Goal: Information Seeking & Learning: Understand process/instructions

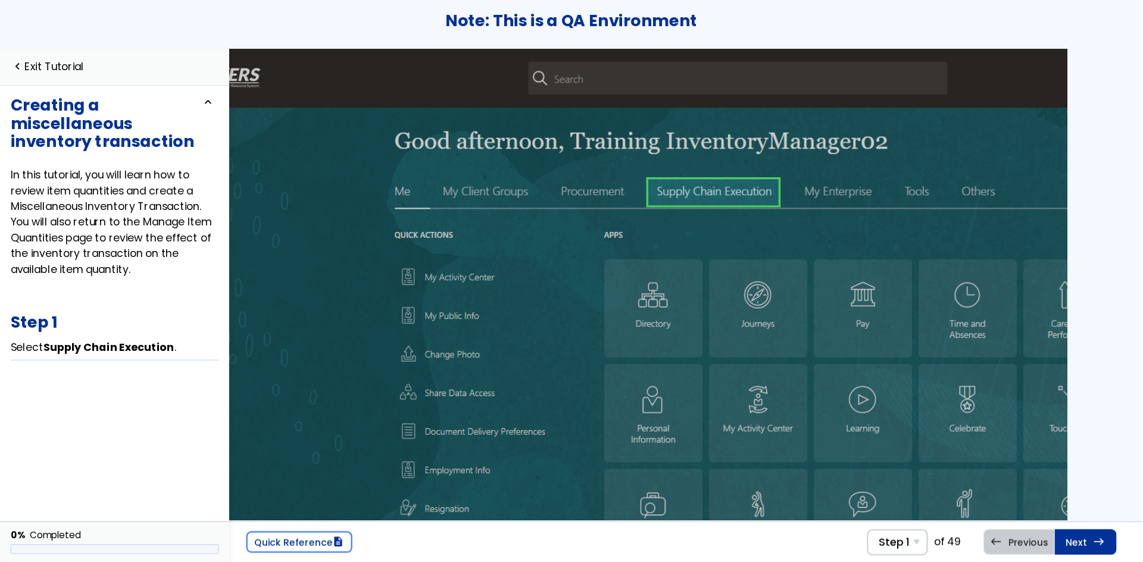
scroll to position [0, 83]
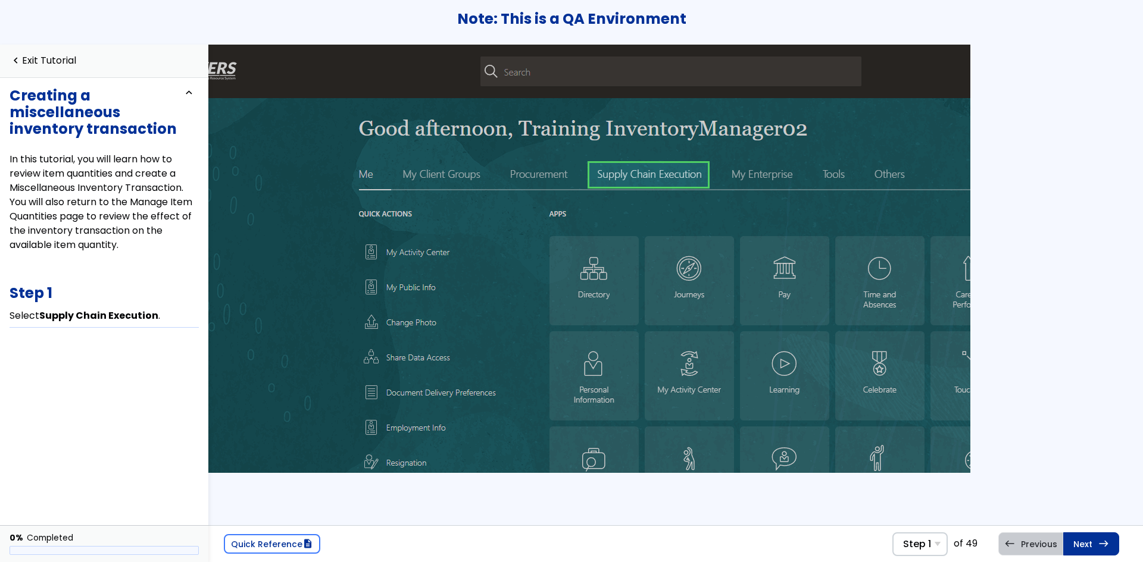
drag, startPoint x: 1139, startPoint y: 1, endPoint x: 833, endPoint y: 499, distance: 584.8
click at [832, 502] on div "Quick Reference description Step 1 Step 1 Select Supply Chain Execution . Step …" at bounding box center [675, 304] width 934 height 518
click at [40, 60] on link "navigate_before Exit Tutorial" at bounding box center [43, 60] width 67 height 11
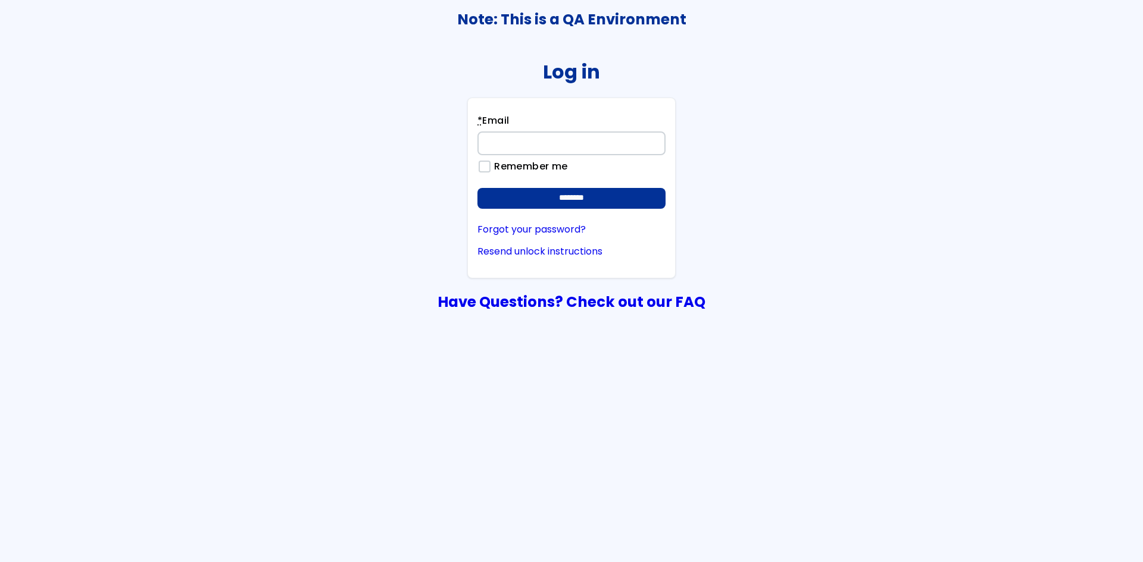
type input "**********"
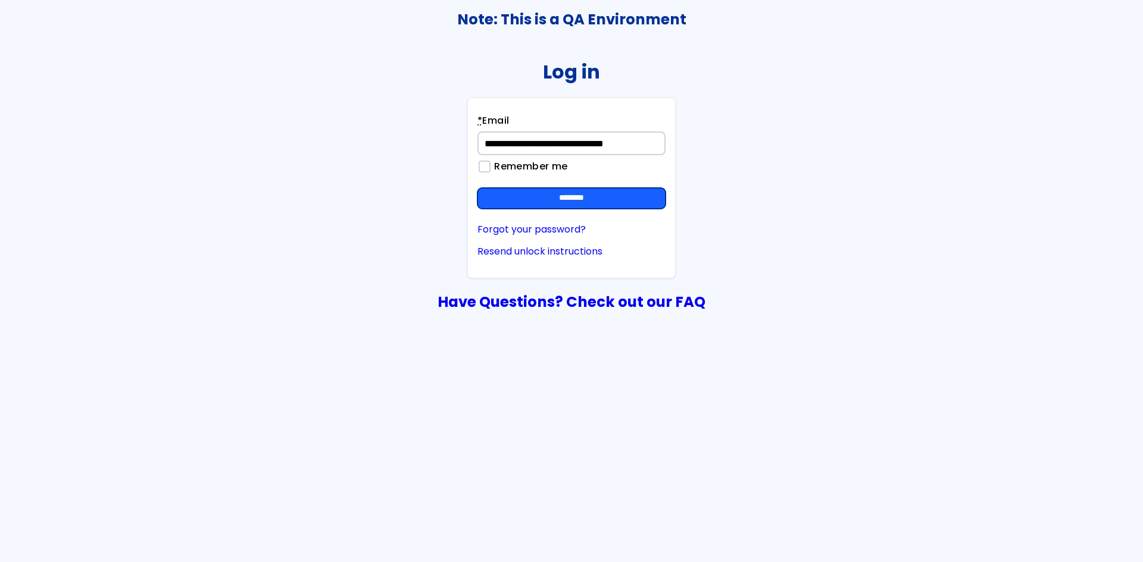
click at [583, 193] on input "********" at bounding box center [571, 198] width 188 height 21
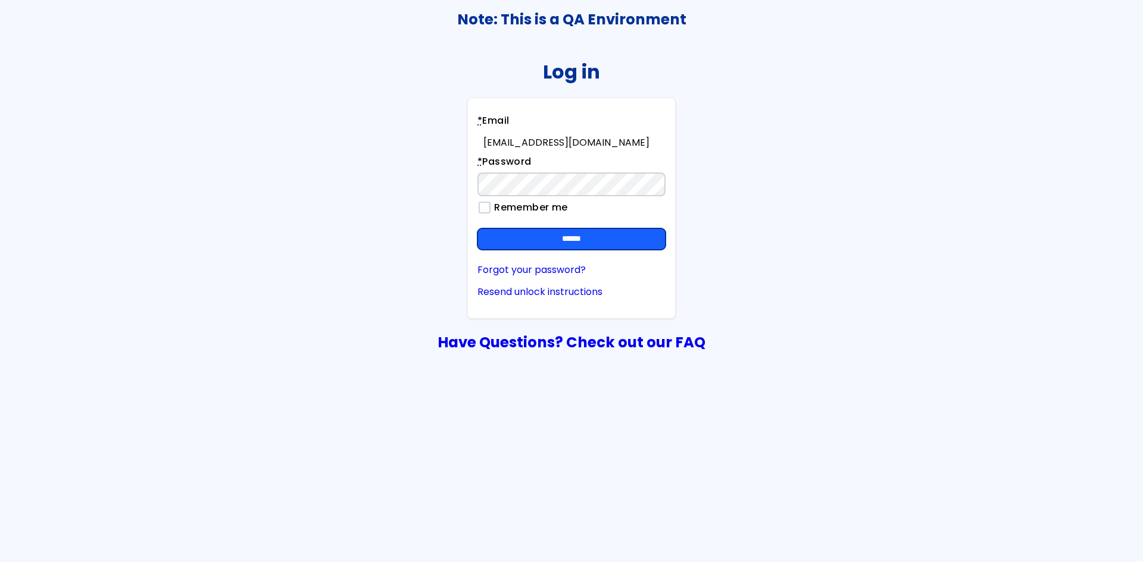
click at [606, 243] on input "******" at bounding box center [571, 239] width 188 height 21
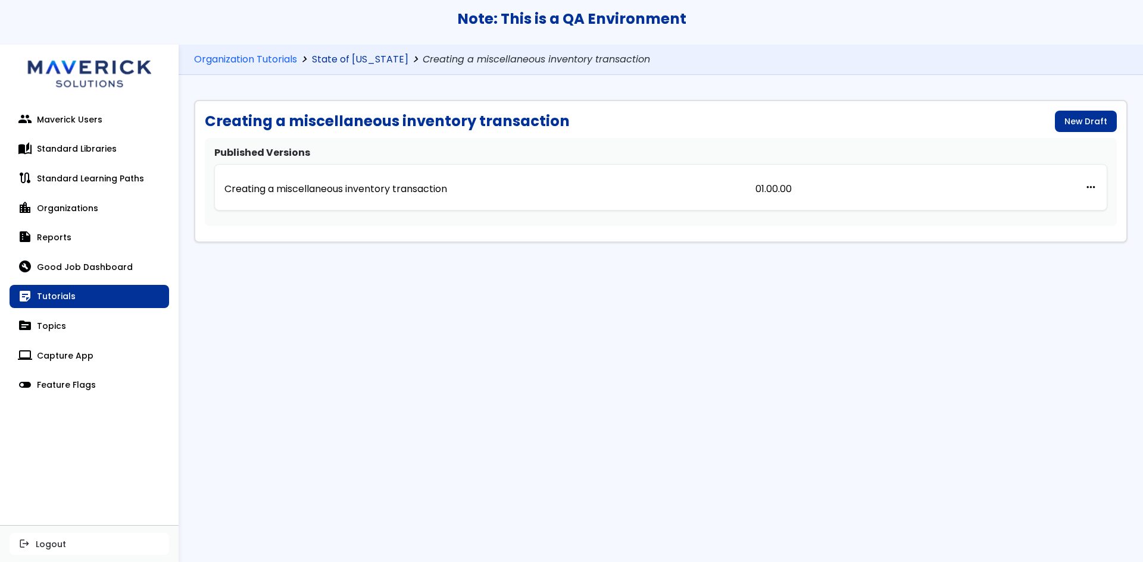
click at [347, 57] on link "State of [US_STATE]" at bounding box center [360, 59] width 96 height 11
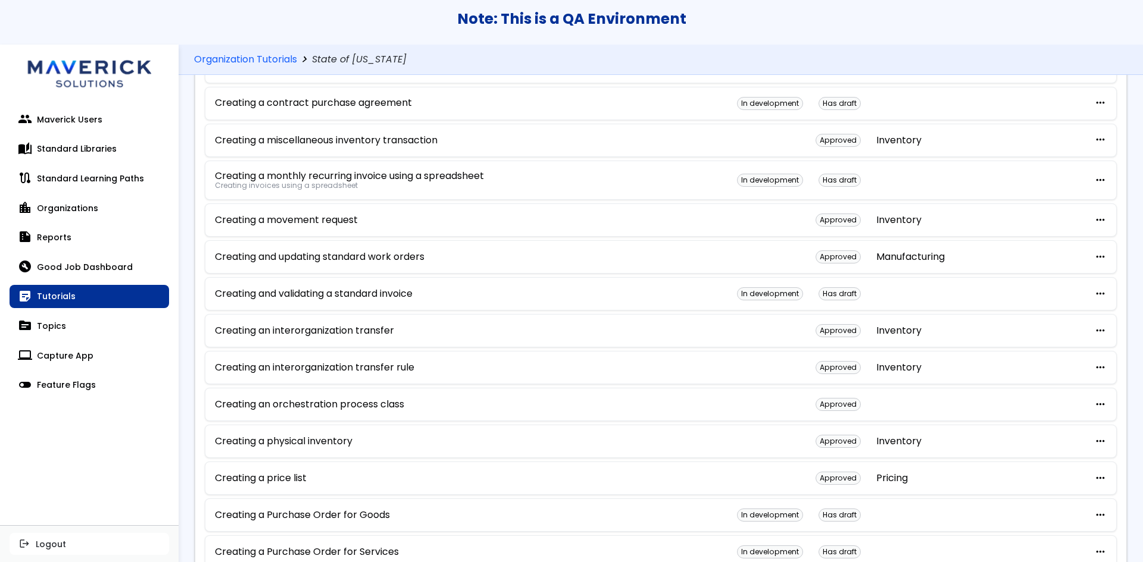
scroll to position [417, 0]
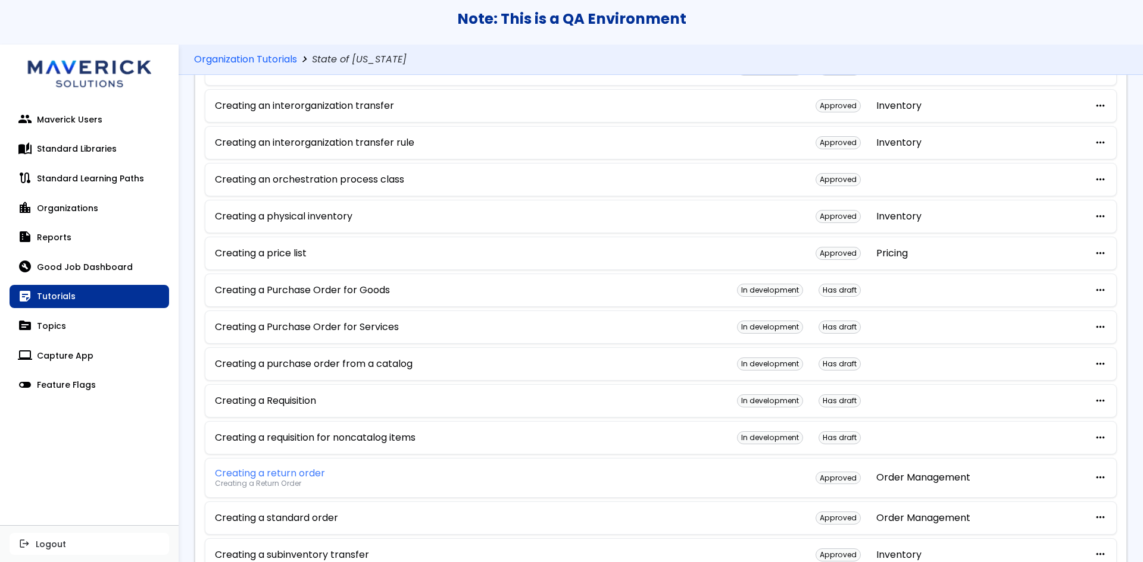
click at [274, 471] on link "Creating a return order" at bounding box center [313, 473] width 196 height 11
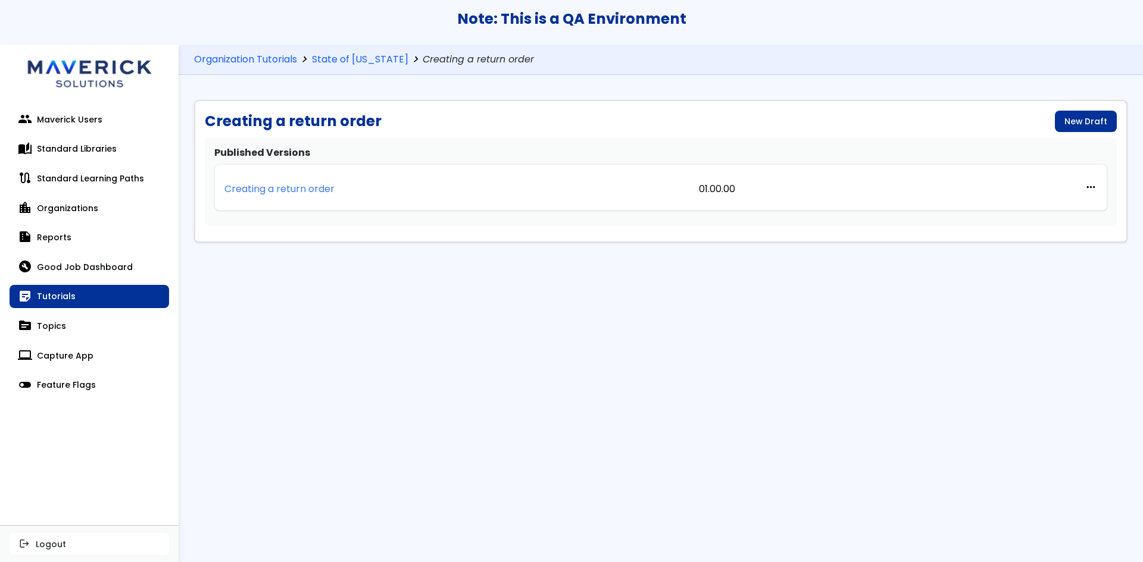
click at [311, 189] on p "Creating a return order" at bounding box center [279, 189] width 110 height 11
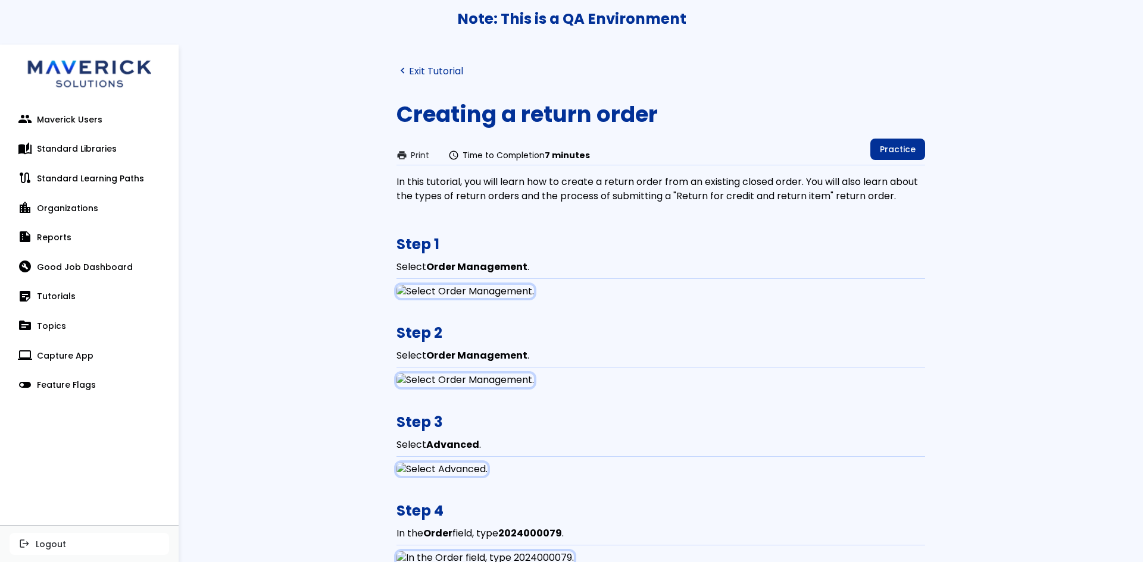
click at [437, 73] on link "navigate_before Exit Tutorial" at bounding box center [429, 70] width 67 height 11
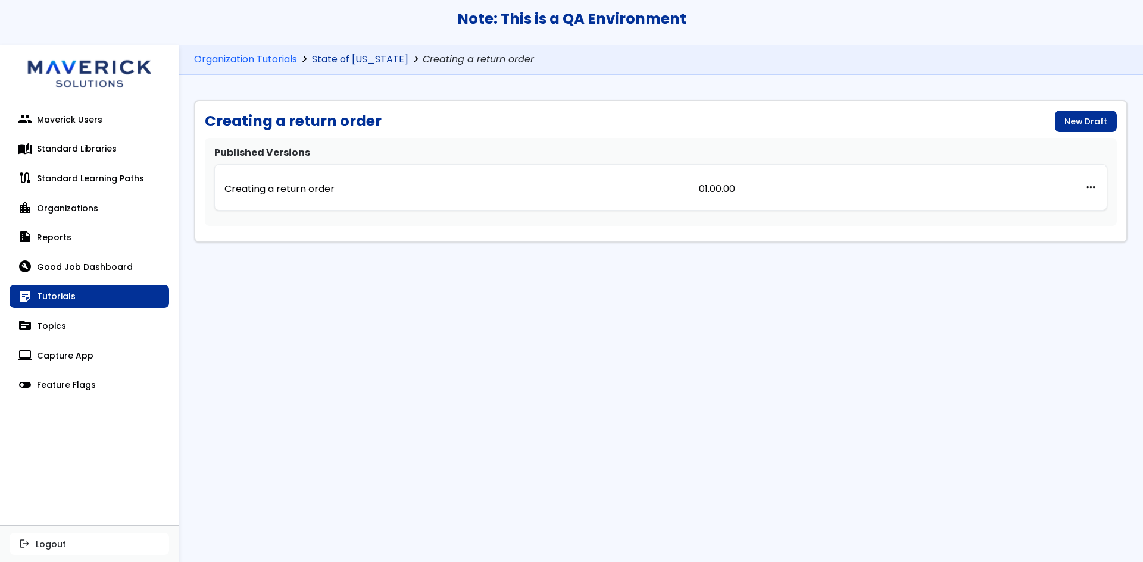
click at [376, 62] on link "State of [US_STATE]" at bounding box center [360, 59] width 96 height 11
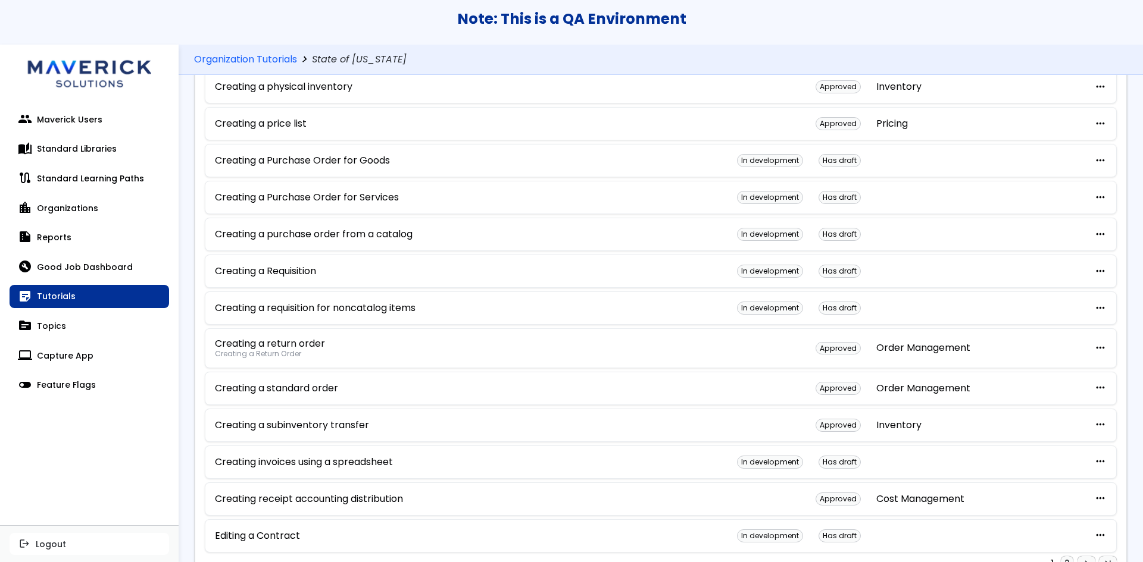
scroll to position [600, 0]
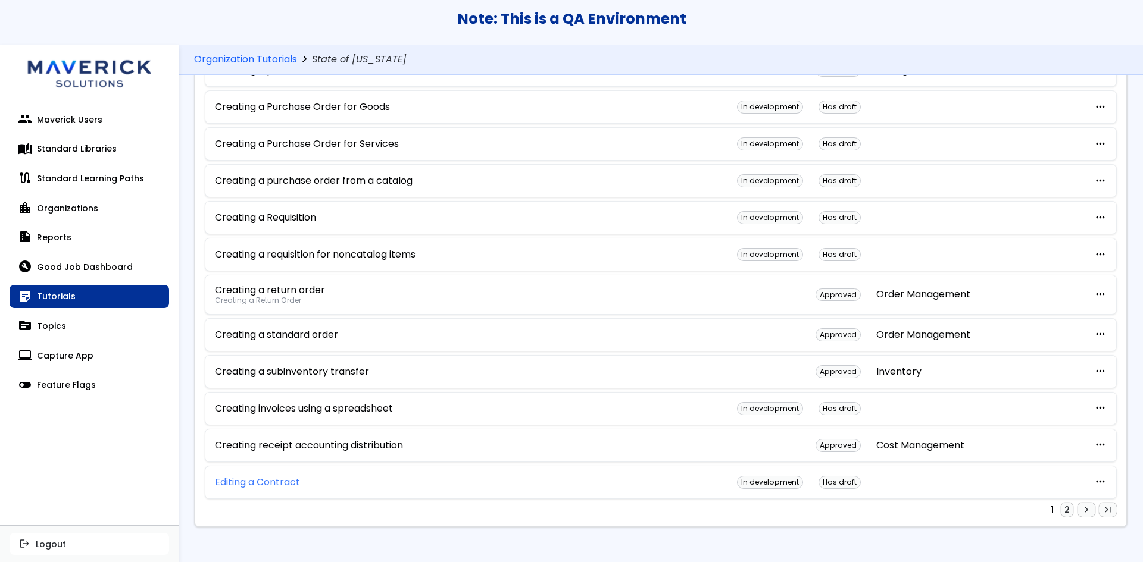
click at [258, 480] on link "Editing a Contract" at bounding box center [257, 482] width 85 height 11
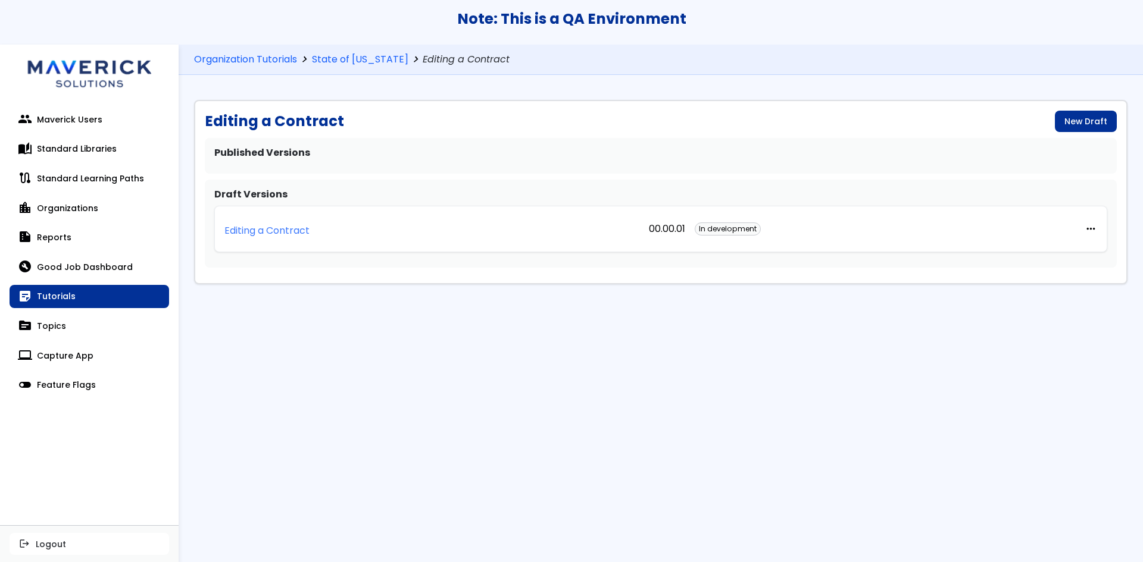
click at [257, 230] on p "Editing a Contract" at bounding box center [266, 231] width 85 height 11
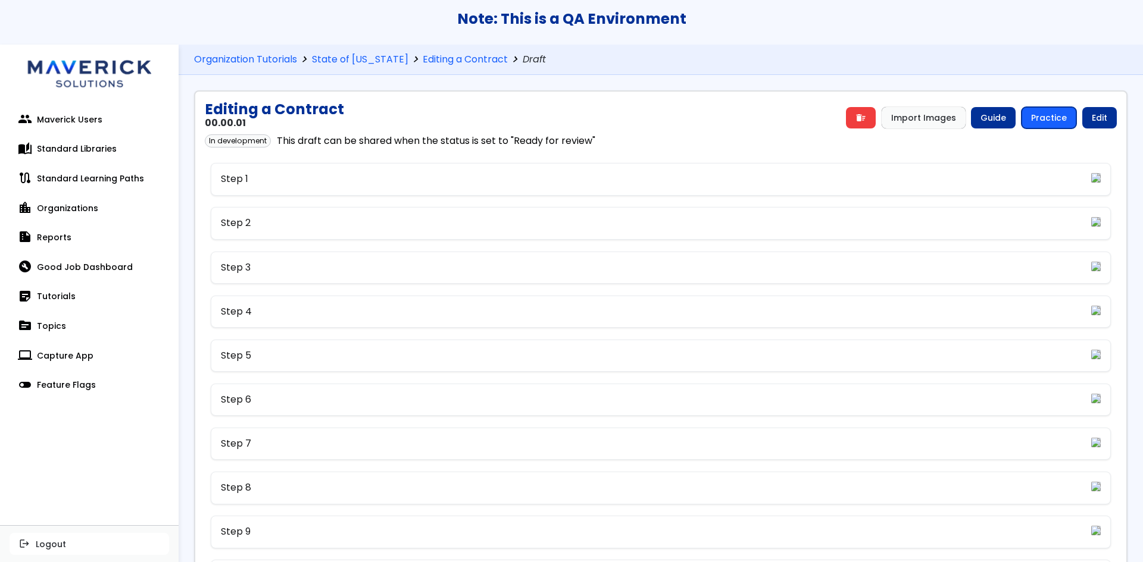
click at [1047, 114] on link "Practice" at bounding box center [1048, 117] width 55 height 21
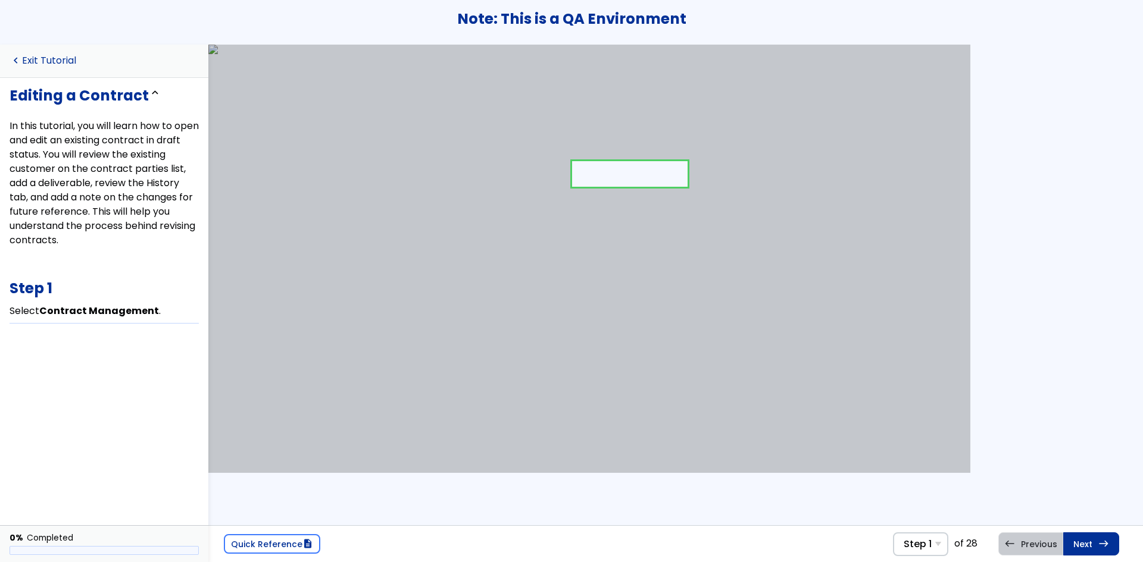
click at [45, 55] on link "navigate_before Exit Tutorial" at bounding box center [43, 60] width 67 height 11
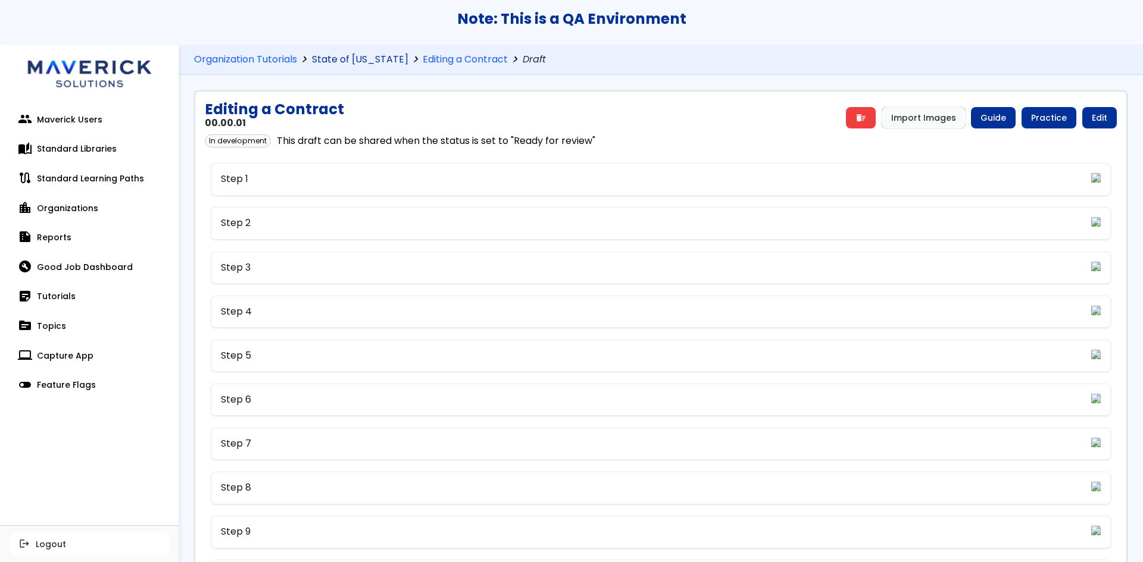
click at [371, 65] on link "State of [US_STATE]" at bounding box center [360, 59] width 96 height 11
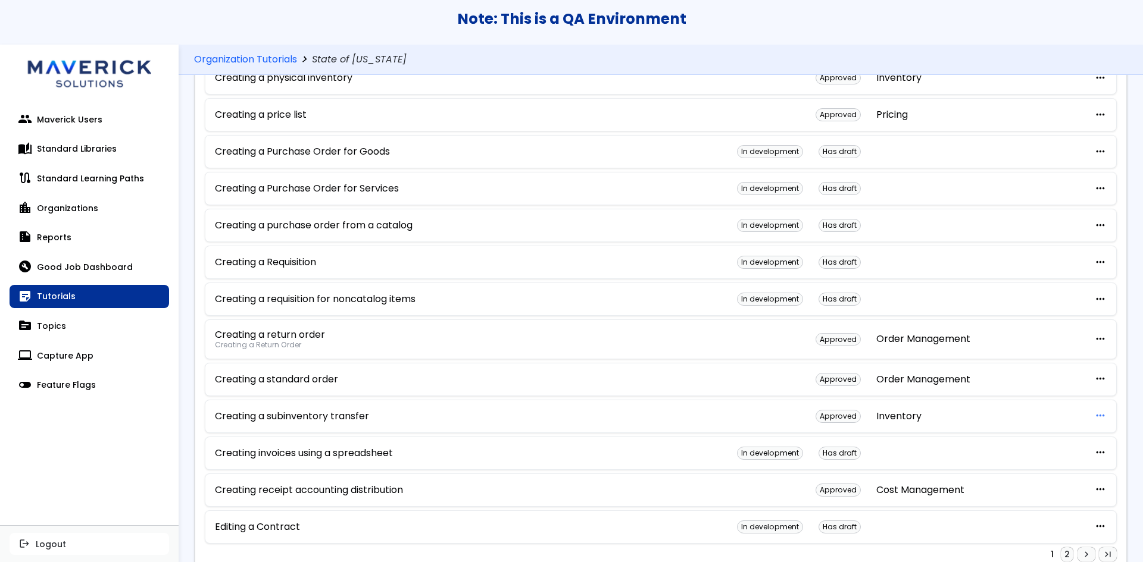
scroll to position [600, 0]
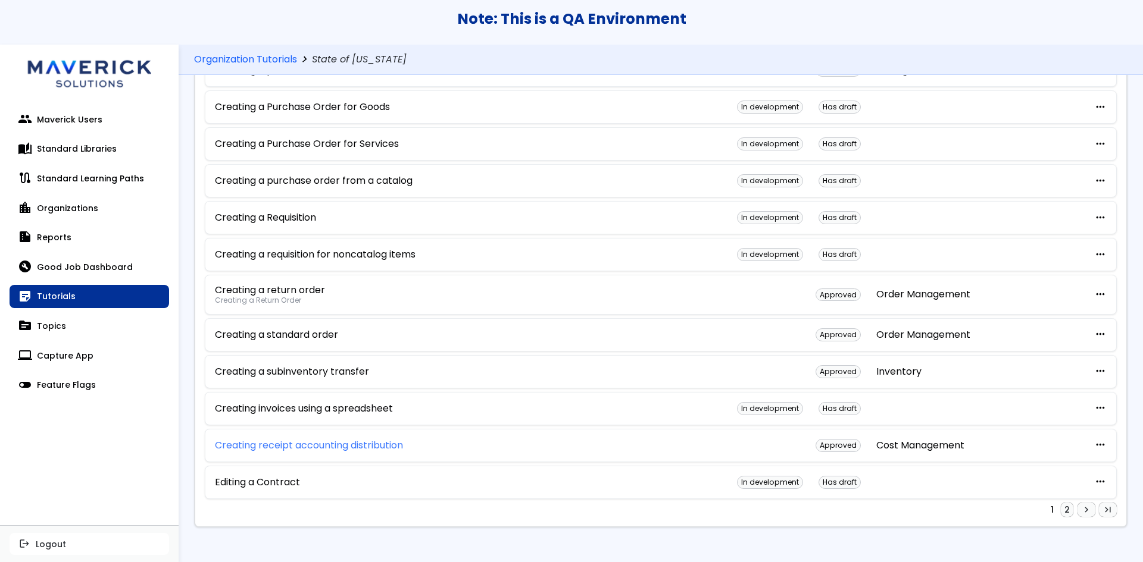
click at [380, 443] on link "Creating receipt accounting distribution" at bounding box center [309, 445] width 188 height 11
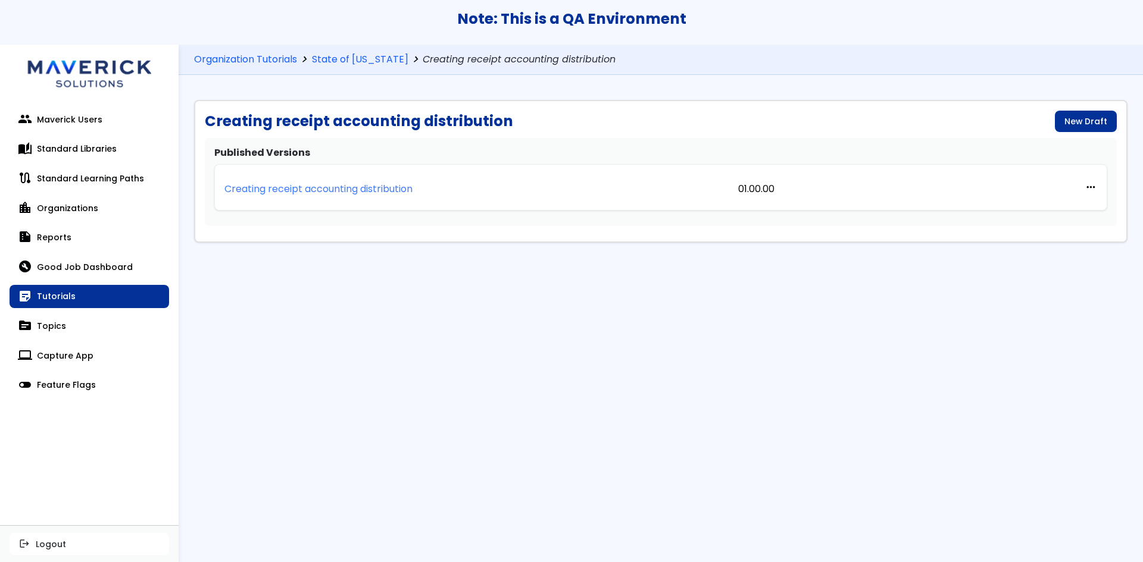
click at [363, 190] on p "Creating receipt accounting distribution" at bounding box center [318, 189] width 188 height 11
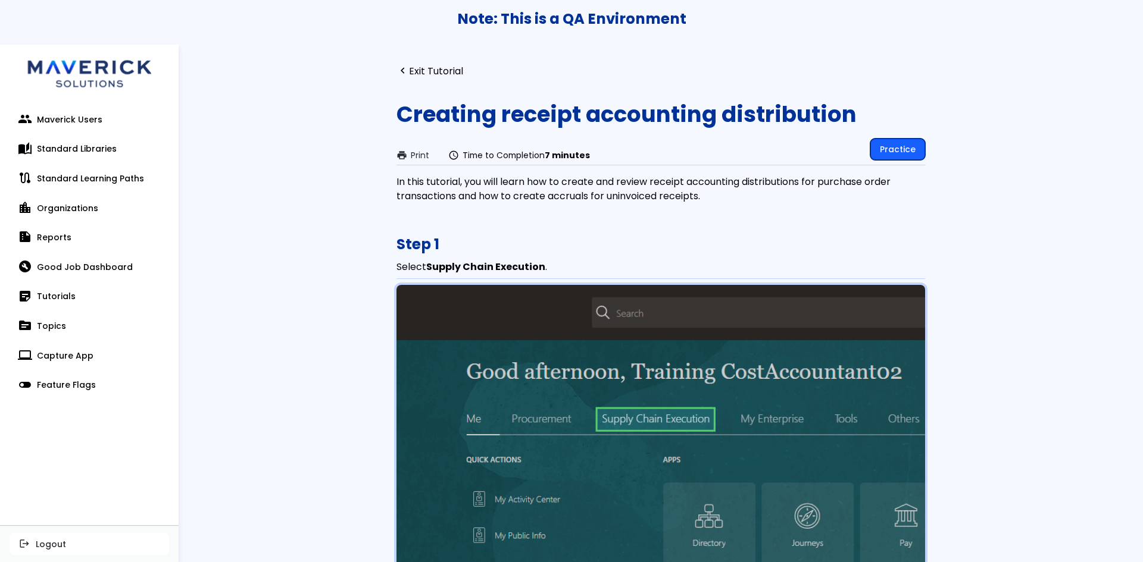
click at [907, 139] on link "Practice" at bounding box center [897, 149] width 55 height 21
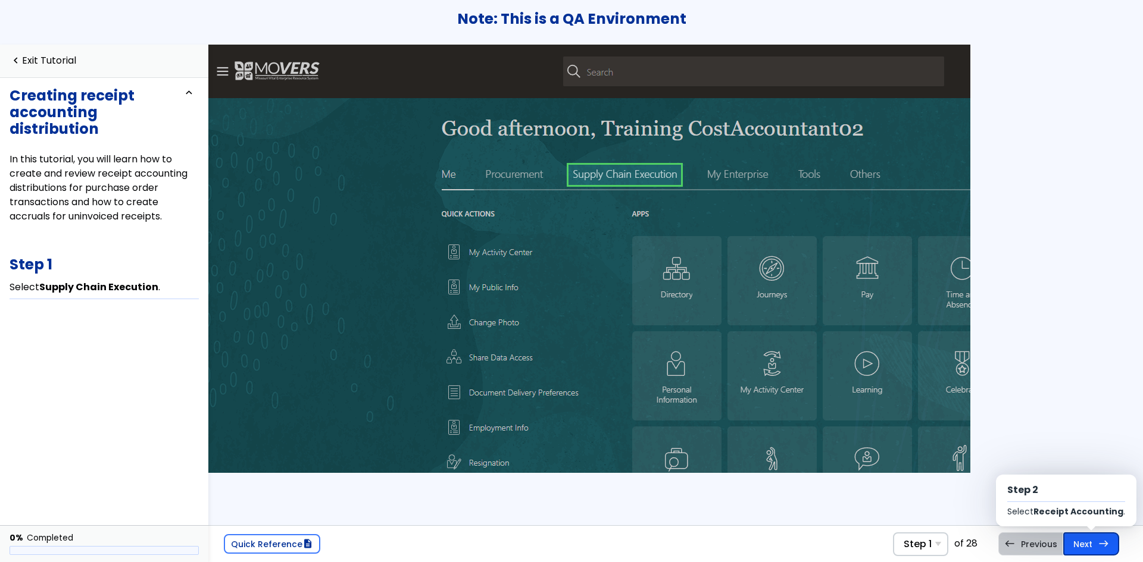
click at [1084, 543] on link "Next east Step 2 Select Receipt Accounting ." at bounding box center [1091, 544] width 56 height 23
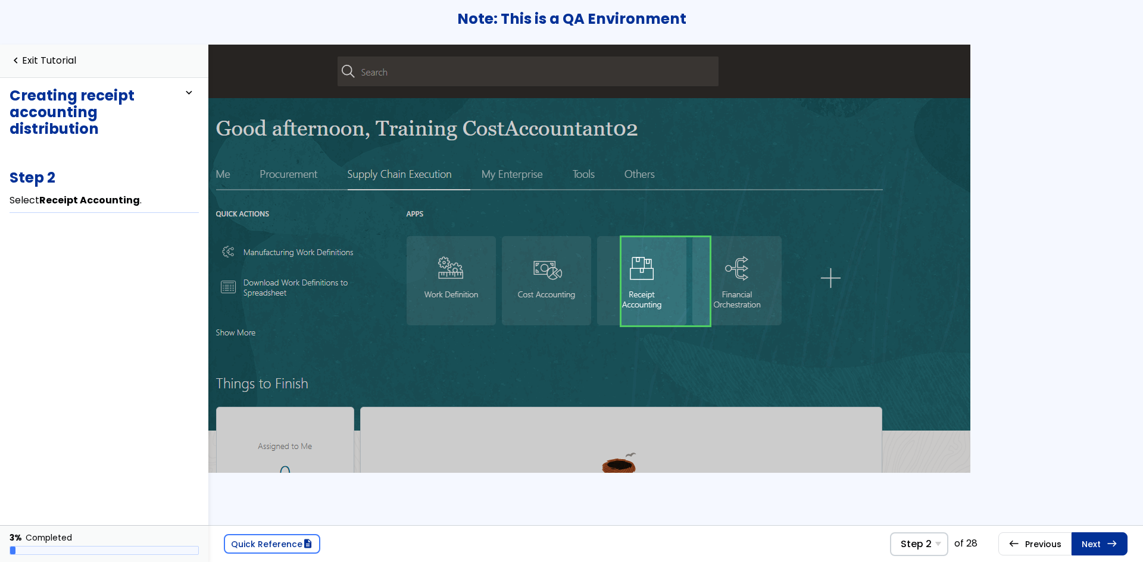
scroll to position [0, 235]
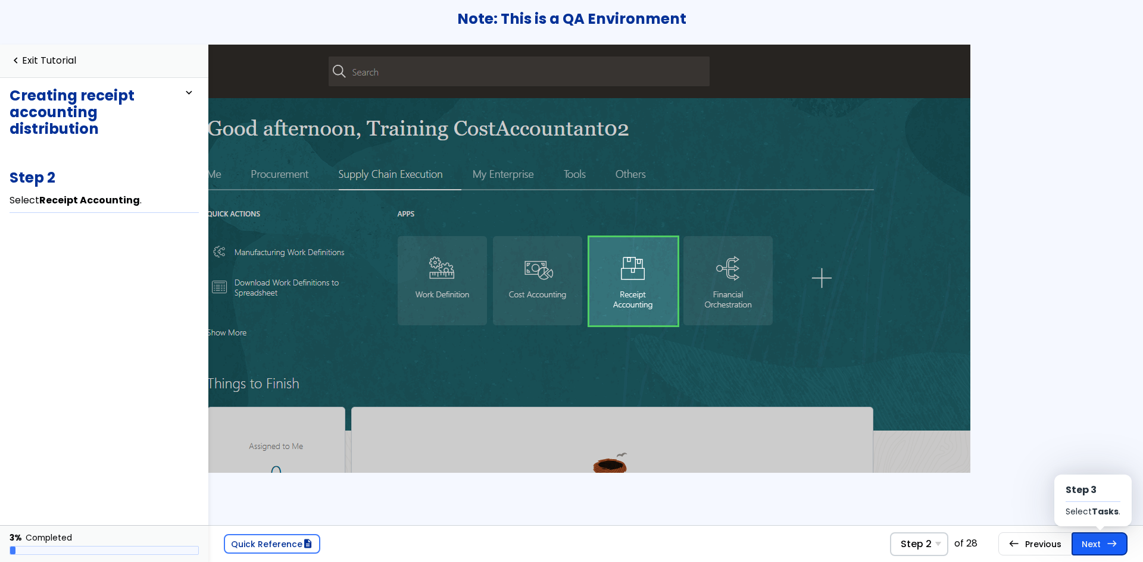
click at [1106, 538] on link "Next east Step 3 Select Tasks ." at bounding box center [1099, 544] width 56 height 23
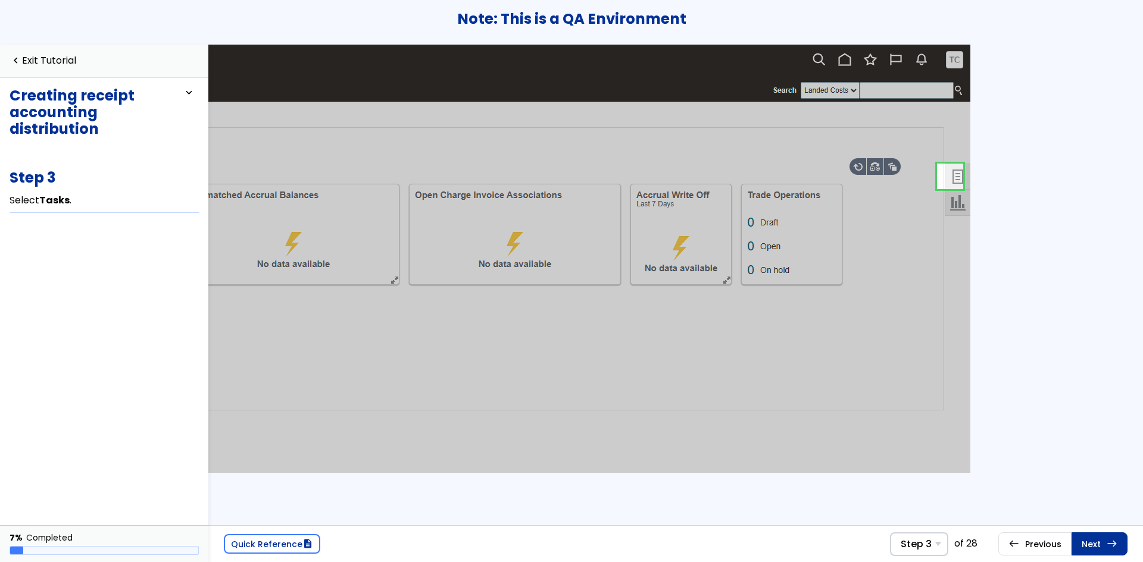
scroll to position [0, 380]
click at [1109, 548] on span "east" at bounding box center [1112, 544] width 11 height 10
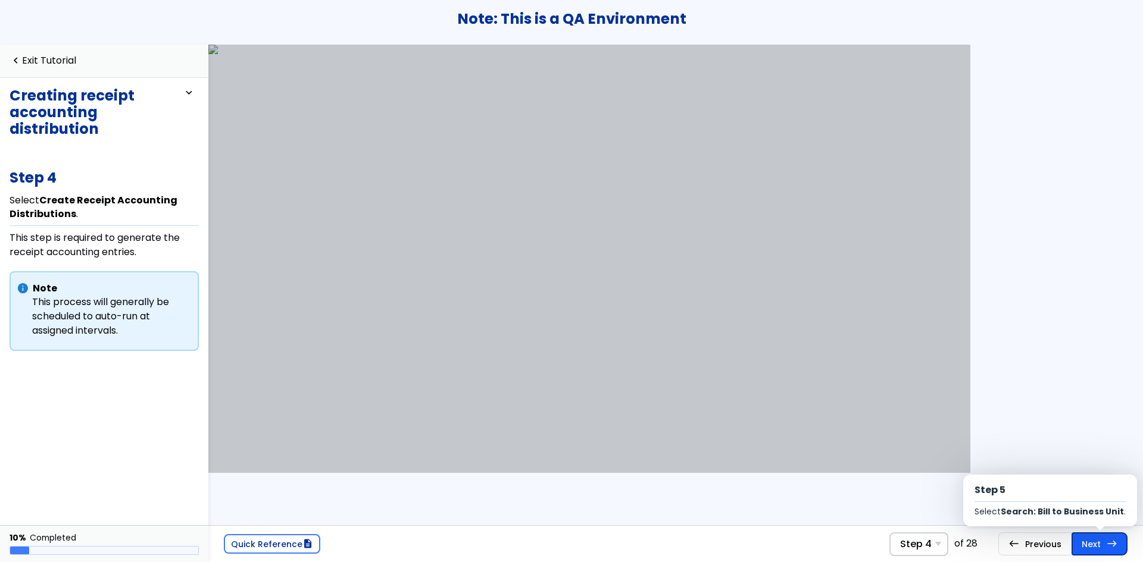
click at [1099, 548] on link "Next east Step 5 Select Search: Bill to Business Unit ." at bounding box center [1099, 544] width 56 height 23
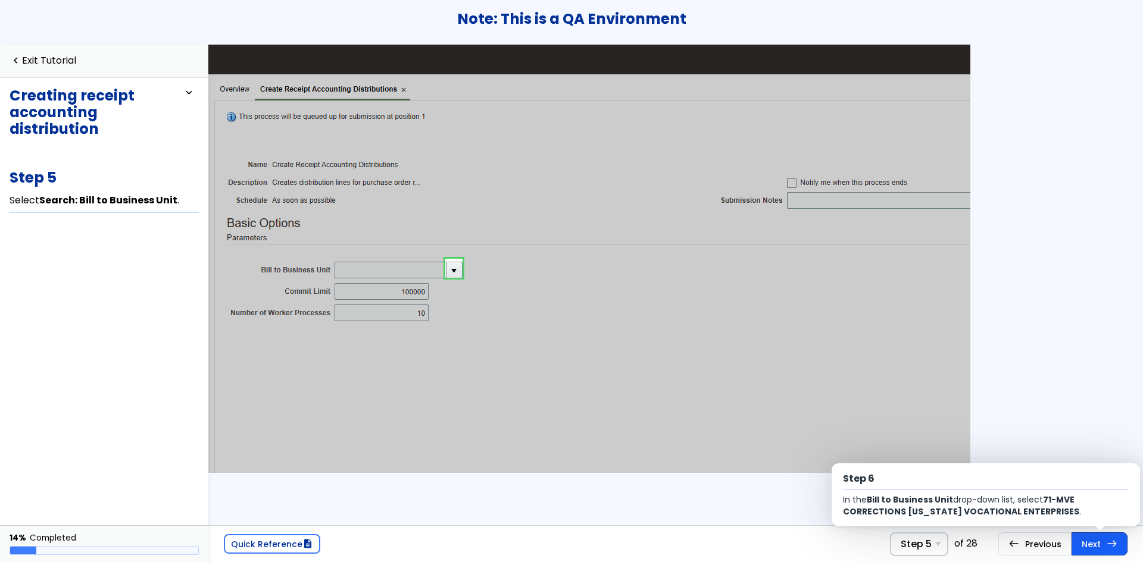
scroll to position [29, 0]
click at [1096, 540] on link "Next east Step 6 In the Bill to Business Unit drop-down list, select 71-MVE COR…" at bounding box center [1099, 544] width 56 height 23
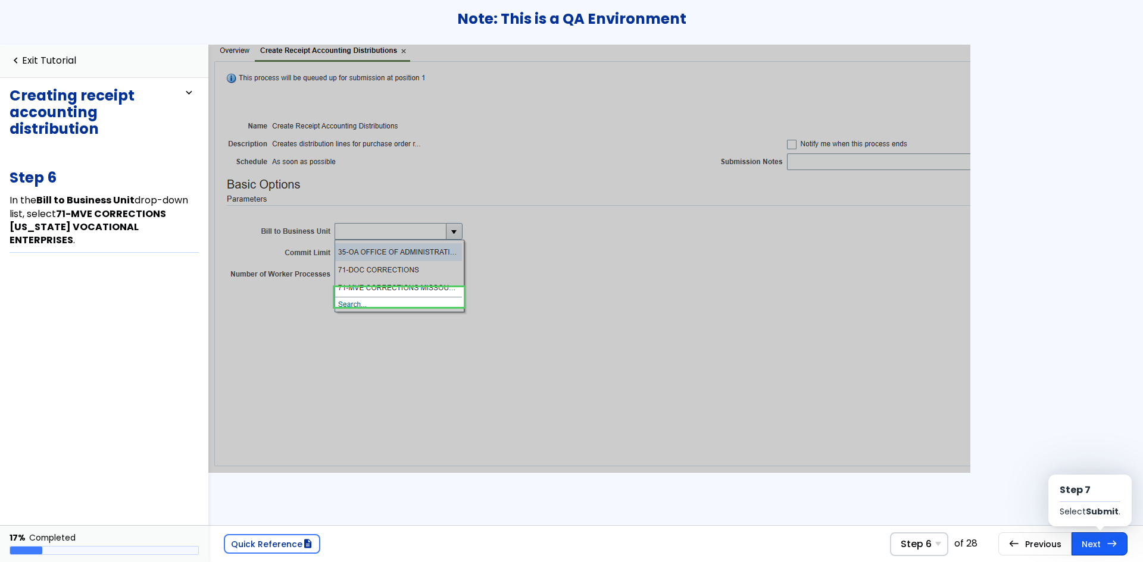
scroll to position [84, 0]
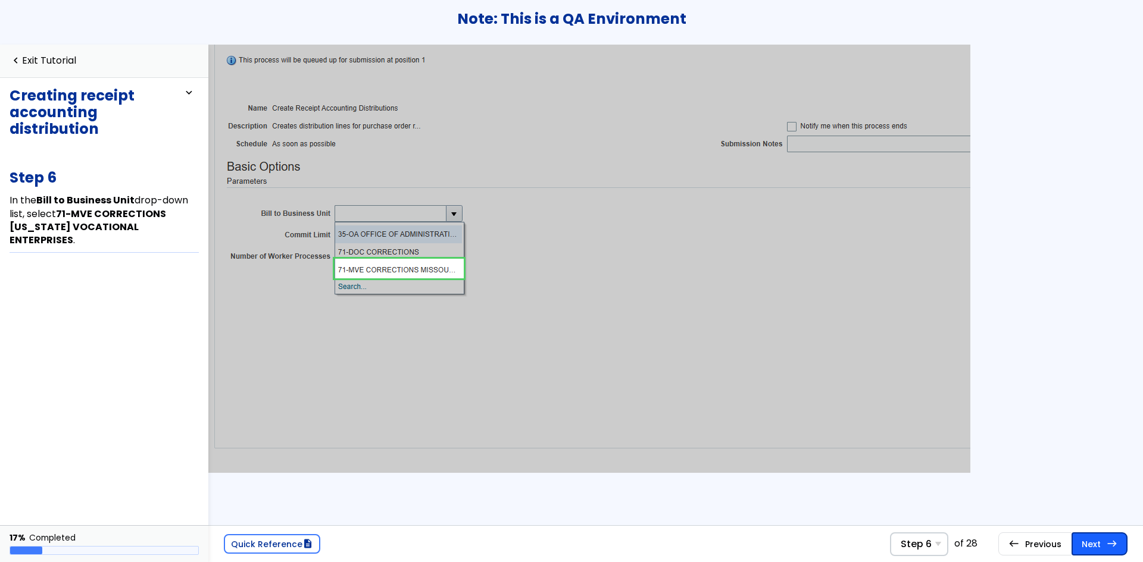
click at [1095, 539] on link "Next east Step 7 Select Submit ." at bounding box center [1099, 544] width 56 height 23
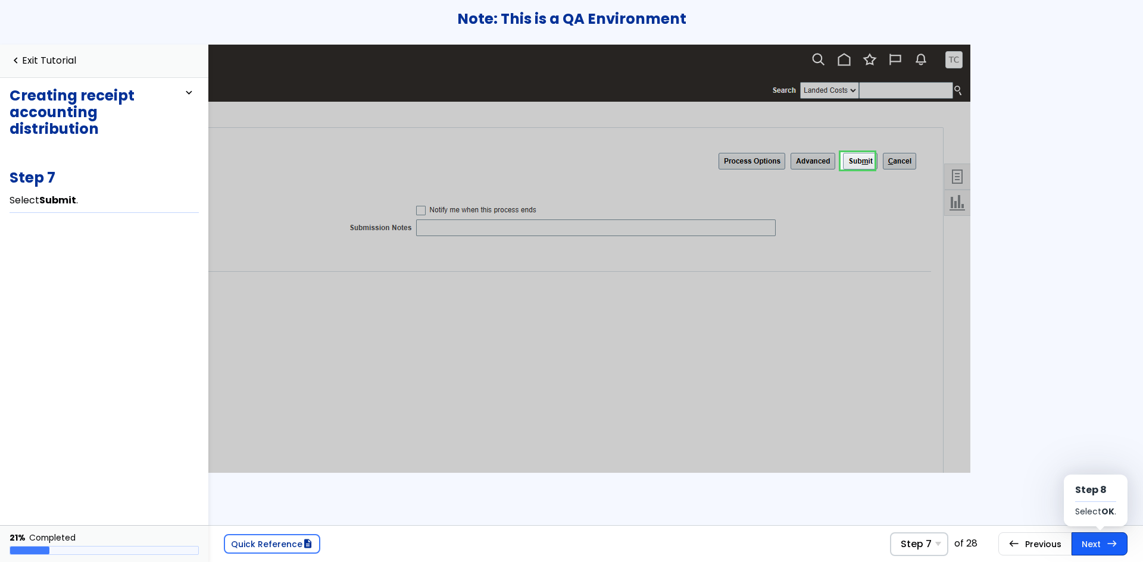
scroll to position [0, 380]
click at [1095, 538] on link "Next east Step 8 Select OK ." at bounding box center [1099, 544] width 56 height 23
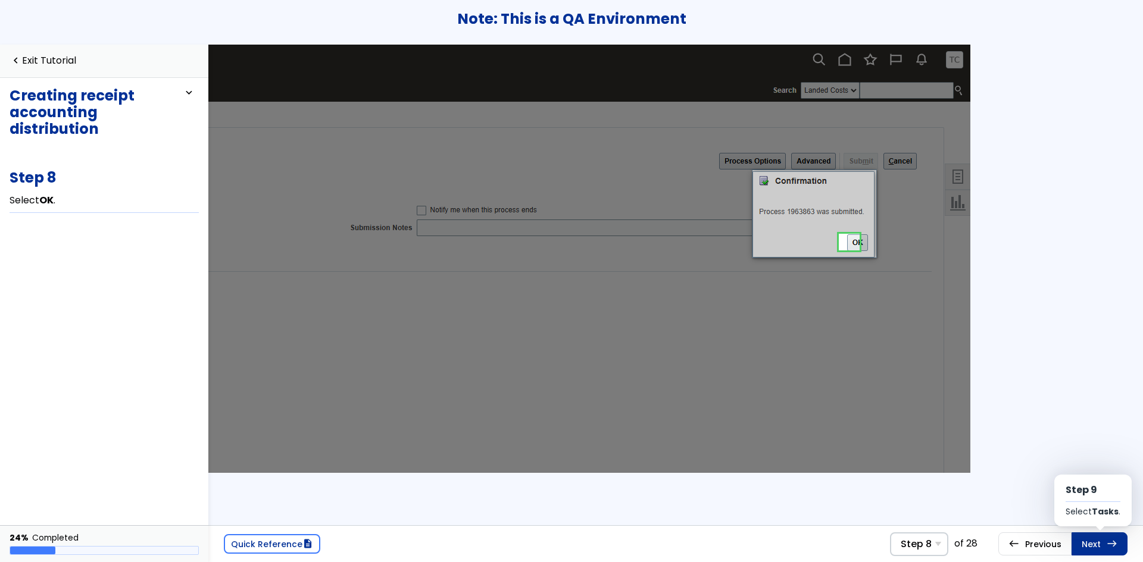
scroll to position [0, 380]
click at [1095, 538] on link "Next east Step 9 Select Tasks ." at bounding box center [1099, 544] width 56 height 23
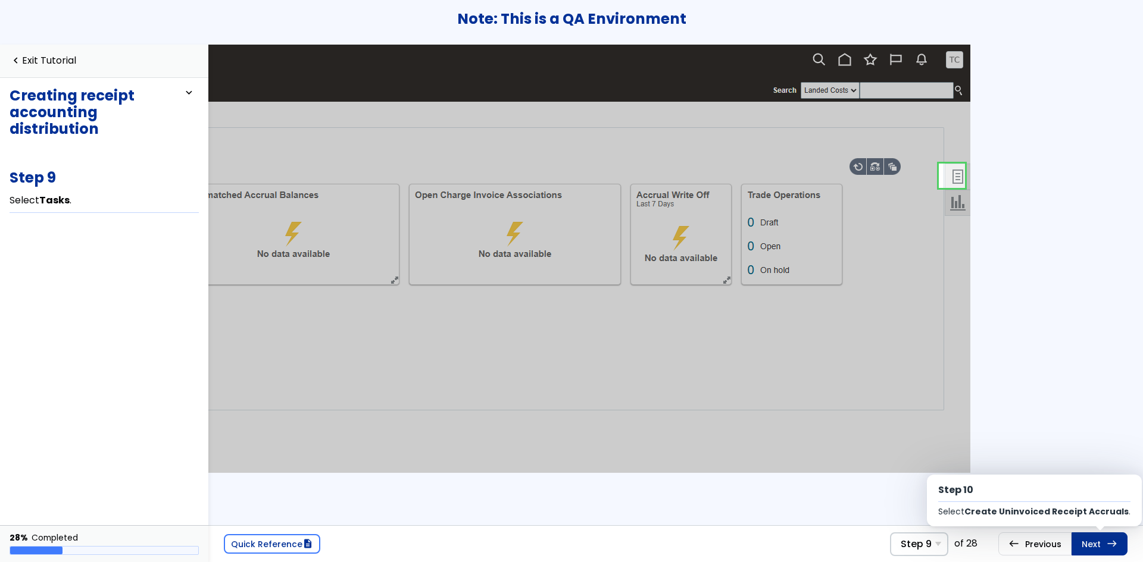
scroll to position [0, 380]
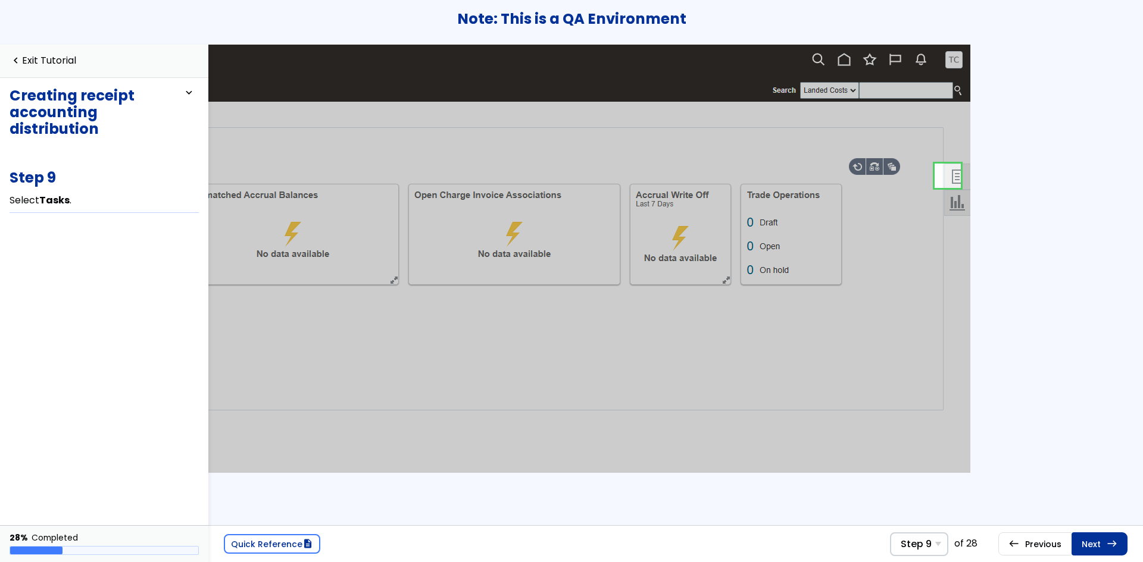
click at [1095, 538] on link "Next east Step 10 Select Create Uninvoiced Receipt Accruals ." at bounding box center [1099, 544] width 56 height 23
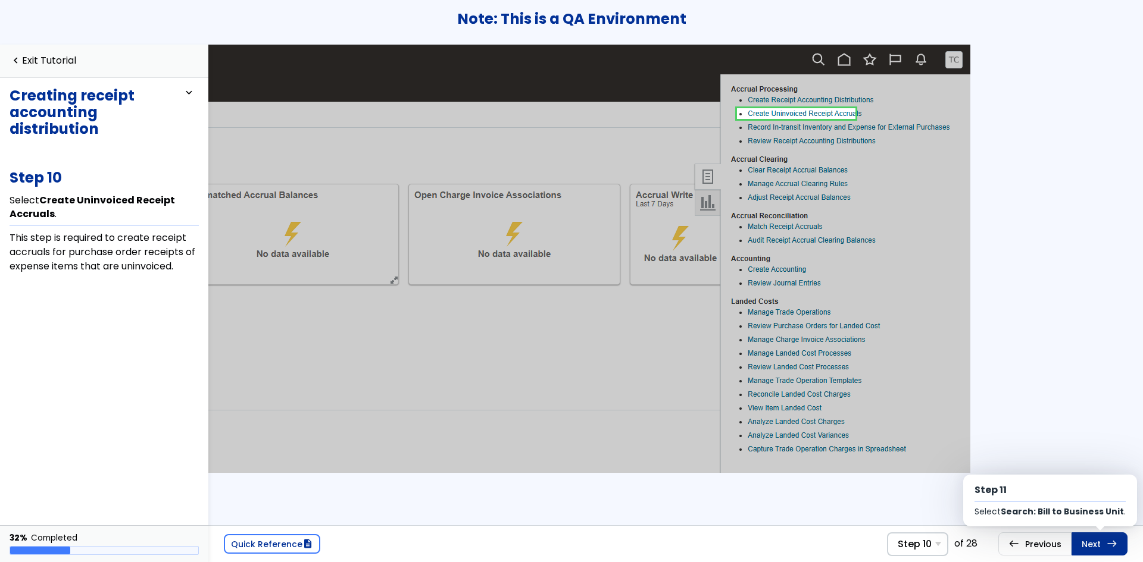
scroll to position [0, 380]
click at [1095, 538] on link "Next east Step 11 Select Search: Bill to Business Unit ." at bounding box center [1099, 544] width 56 height 23
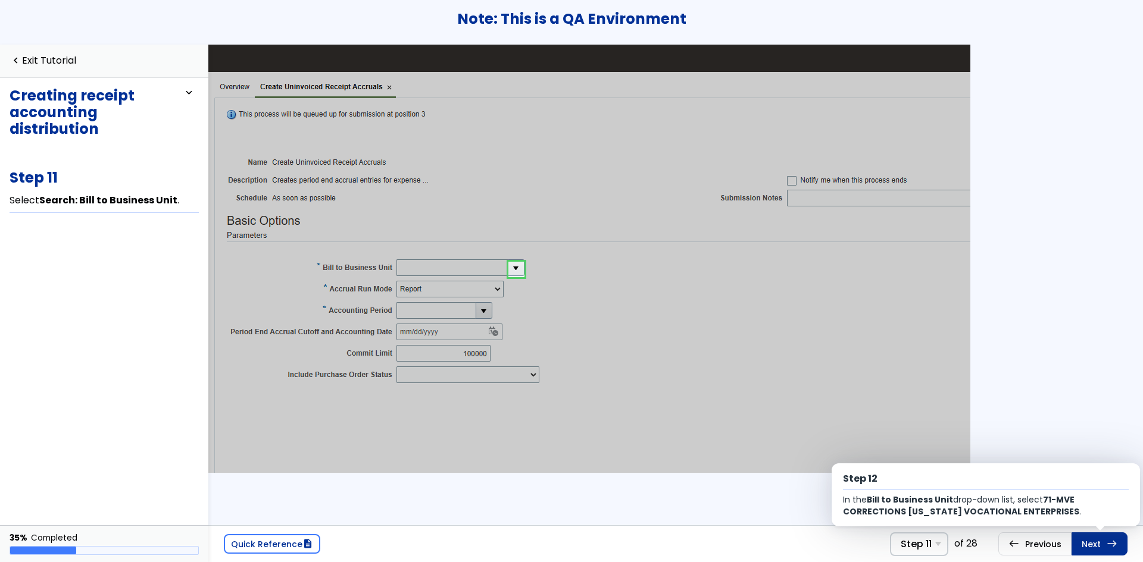
scroll to position [31, 0]
